Goal: Find contact information

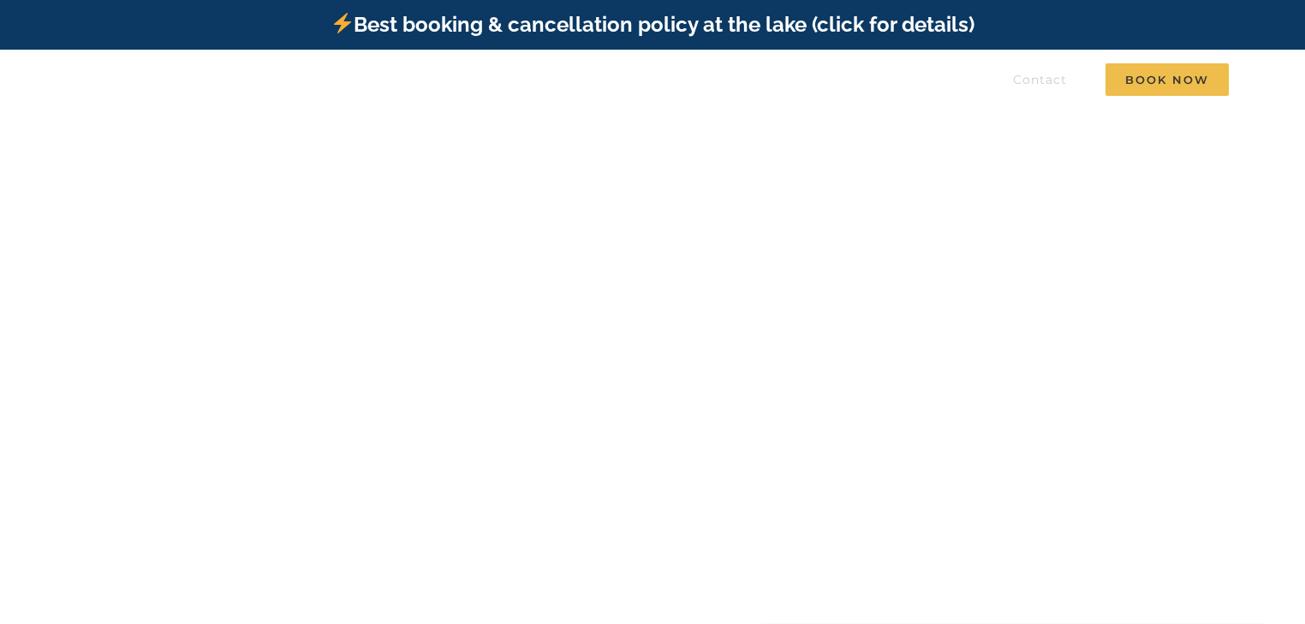
click at [1045, 79] on span "Contact" at bounding box center [1040, 80] width 54 height 12
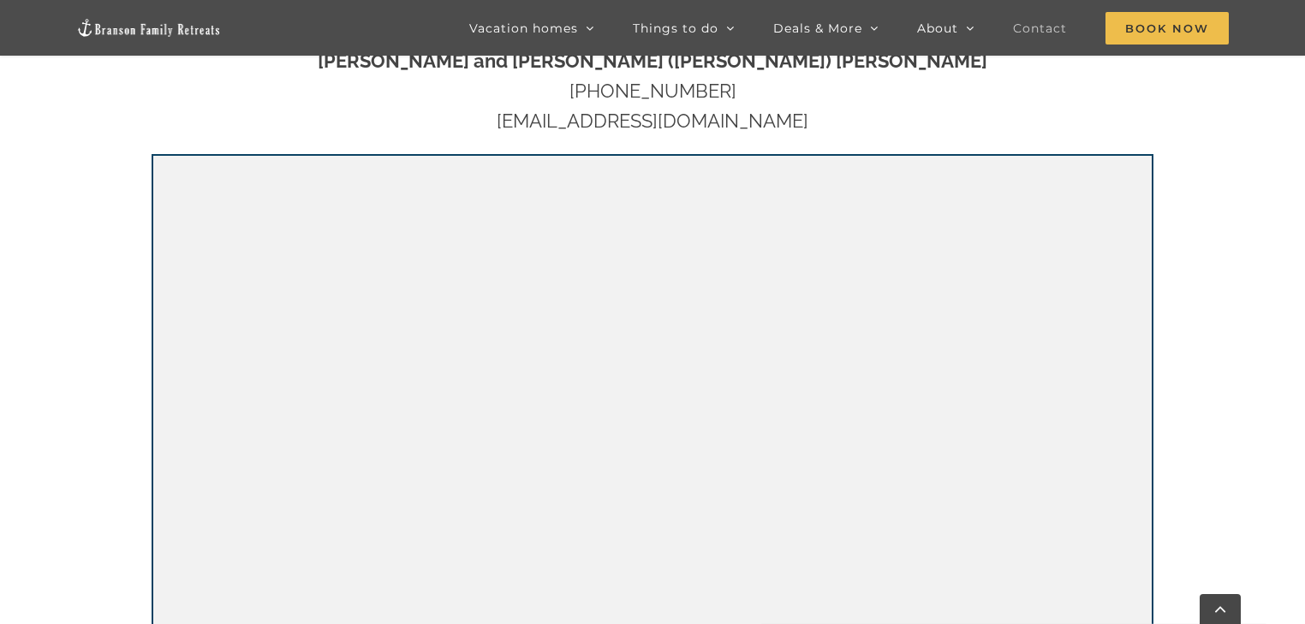
scroll to position [959, 0]
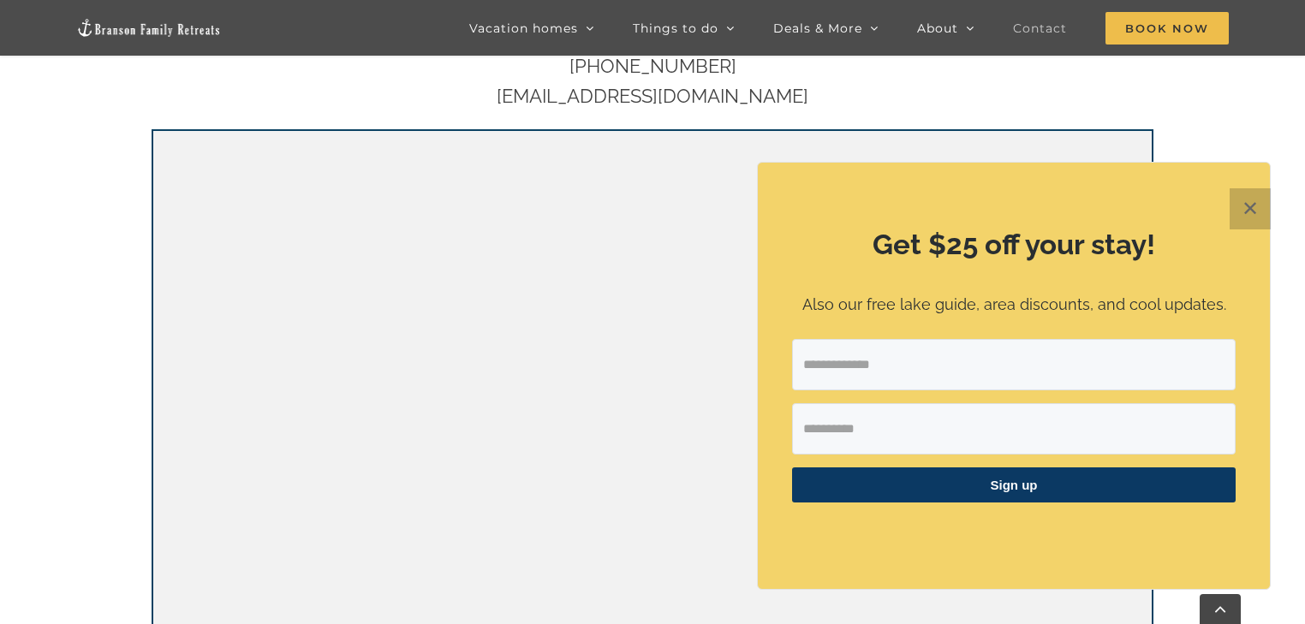
click at [1244, 209] on button "✕" at bounding box center [1250, 208] width 41 height 41
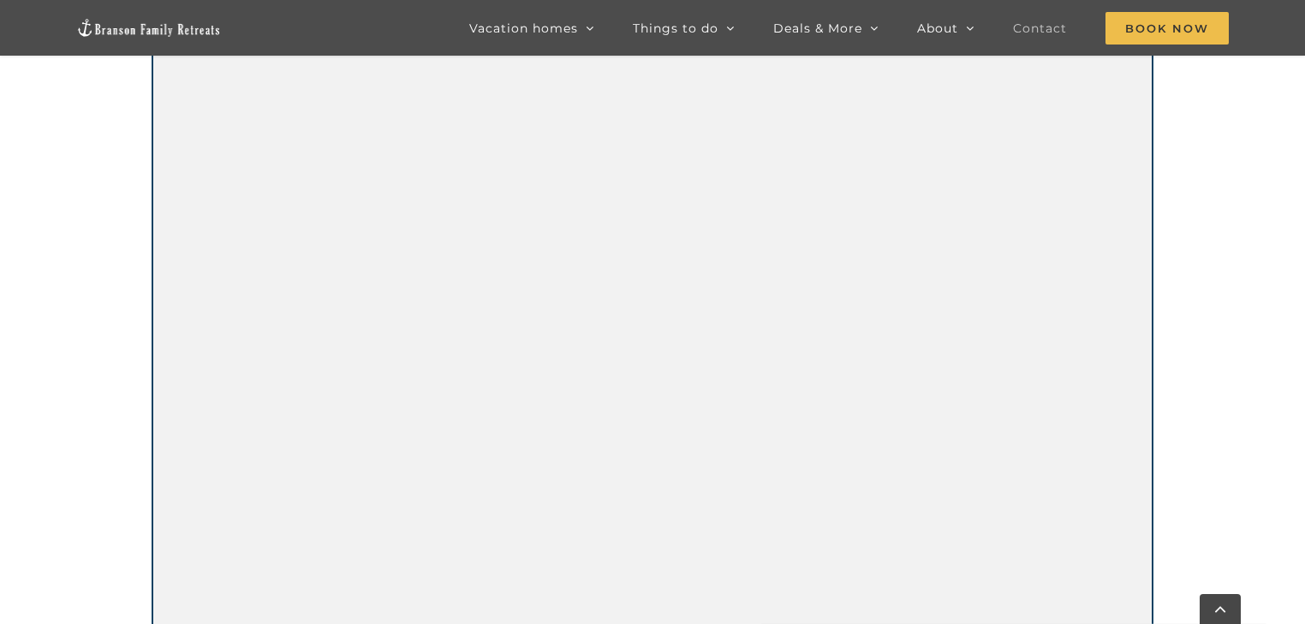
scroll to position [1233, 0]
